Goal: Task Accomplishment & Management: Manage account settings

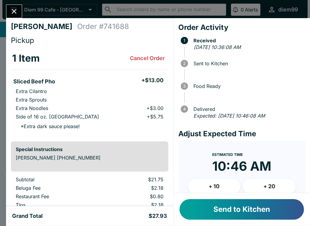
scroll to position [1, 0]
click at [275, 206] on button "Send to Kitchen" at bounding box center [241, 209] width 124 height 21
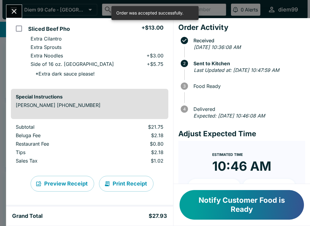
scroll to position [54, 0]
click at [135, 178] on button "Print Receipt" at bounding box center [126, 184] width 54 height 16
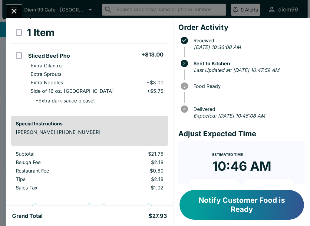
scroll to position [27, 0]
click at [13, 15] on icon "Close" at bounding box center [14, 11] width 8 height 8
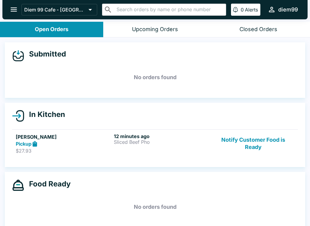
click at [78, 148] on p "$27.93" at bounding box center [64, 151] width 96 height 6
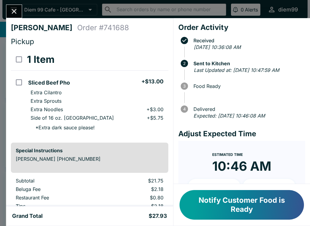
click at [11, 7] on button "Close" at bounding box center [13, 11] width 15 height 13
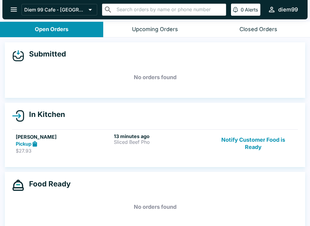
click at [61, 136] on h5 "[PERSON_NAME]" at bounding box center [64, 136] width 96 height 7
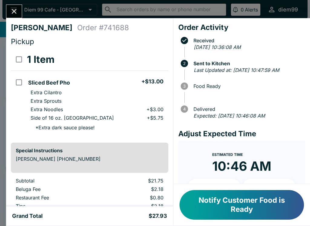
click at [10, 8] on icon "Close" at bounding box center [14, 11] width 8 height 8
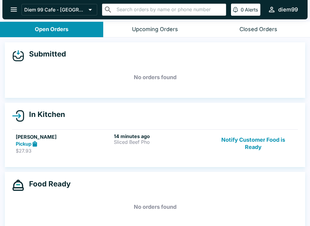
click at [10, 11] on icon "open drawer" at bounding box center [14, 9] width 8 height 8
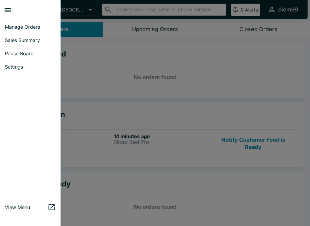
click at [11, 67] on span "Settings" at bounding box center [30, 67] width 51 height 6
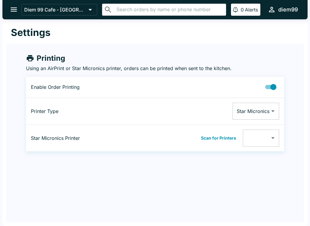
click at [255, 113] on body "Diem 99 Cafe - [GEOGRAPHIC_DATA] ​ ​ 0 Alerts diem99 Settings Printing Using an…" at bounding box center [155, 113] width 310 height 226
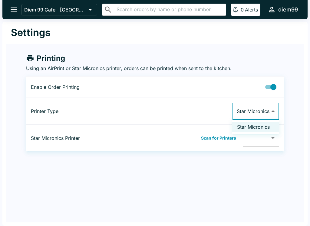
click at [27, 129] on div at bounding box center [155, 113] width 310 height 226
click at [79, 88] on p "Enable Order Printing" at bounding box center [75, 87] width 89 height 6
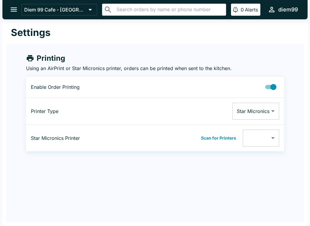
click at [269, 86] on input "Printing Enabled" at bounding box center [273, 86] width 34 height 11
click at [266, 85] on input "Printing Enabled" at bounding box center [267, 86] width 34 height 11
checkbox input "true"
click at [254, 139] on body "Diem 99 Cafe - [GEOGRAPHIC_DATA] ​ ​ 0 Alerts diem99 Settings Printing Using an…" at bounding box center [155, 113] width 310 height 226
click at [205, 135] on div at bounding box center [155, 113] width 310 height 226
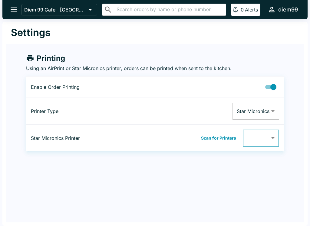
click at [215, 136] on button "Scan for Printers" at bounding box center [218, 138] width 39 height 9
click at [258, 140] on body "Diem 99 Cafe - [GEOGRAPHIC_DATA] ​ ​ 0 Alerts diem99 Settings Printing Using an…" at bounding box center [155, 113] width 310 height 226
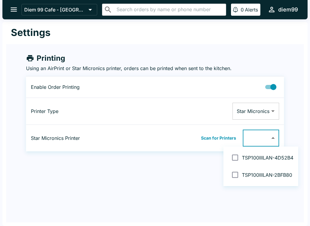
click at [256, 161] on li "TSP100IIILAN-4D52B4" at bounding box center [260, 157] width 75 height 17
type input "0011624D52B4"
checkbox input "true"
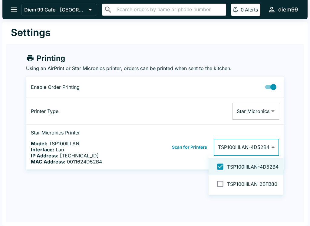
click at [158, 191] on div at bounding box center [155, 113] width 310 height 226
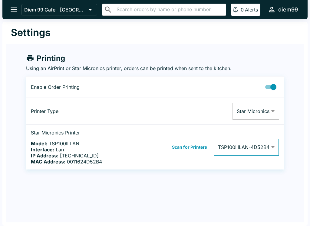
click at [15, 13] on icon "open drawer" at bounding box center [14, 9] width 8 height 8
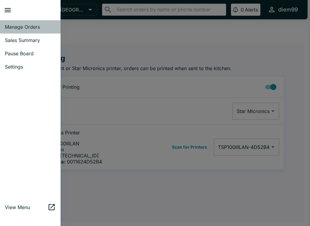
click at [24, 25] on span "Manage Orders" at bounding box center [30, 27] width 51 height 6
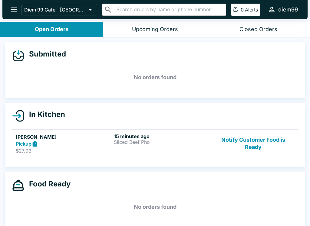
click at [86, 133] on link "[PERSON_NAME] Pickup $27.93 15 minutes ago Sliced Beef Pho Notify Customer Food…" at bounding box center [154, 143] width 285 height 28
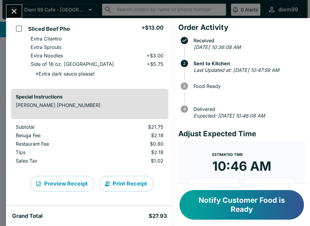
scroll to position [54, 0]
click at [119, 180] on button "Print Receipt" at bounding box center [126, 184] width 54 height 16
click at [227, 200] on button "Notify Customer Food is Ready" at bounding box center [241, 205] width 124 height 30
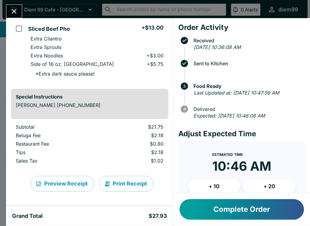
click at [220, 212] on button "Complete Order" at bounding box center [241, 209] width 124 height 21
